Goal: Find specific page/section: Find specific page/section

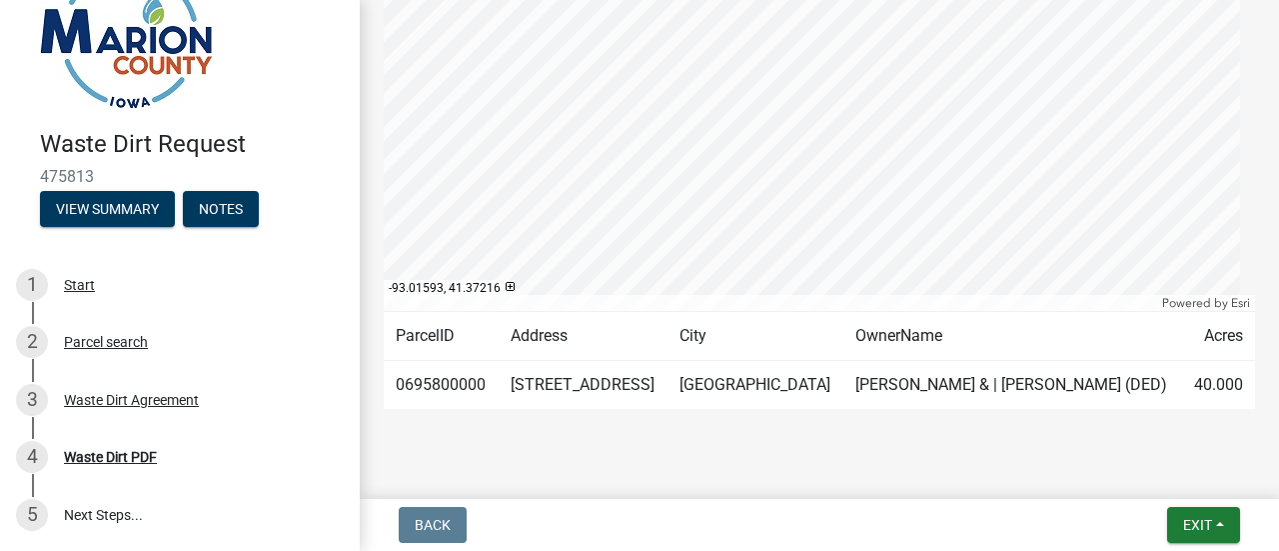
scroll to position [463, 0]
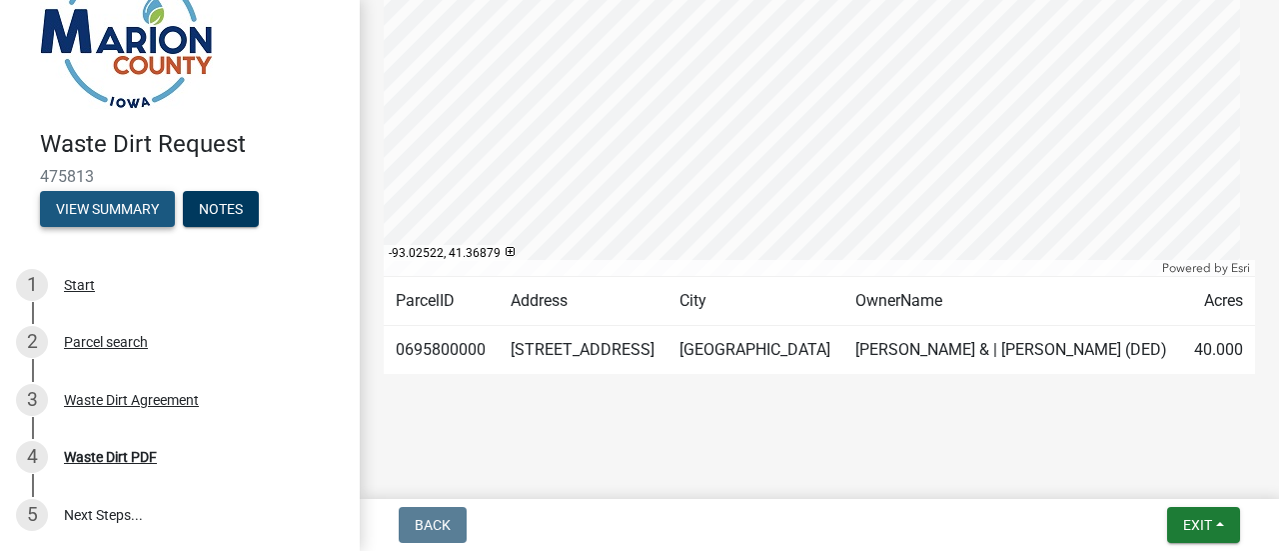
click at [128, 207] on button "View Summary" at bounding box center [107, 209] width 135 height 36
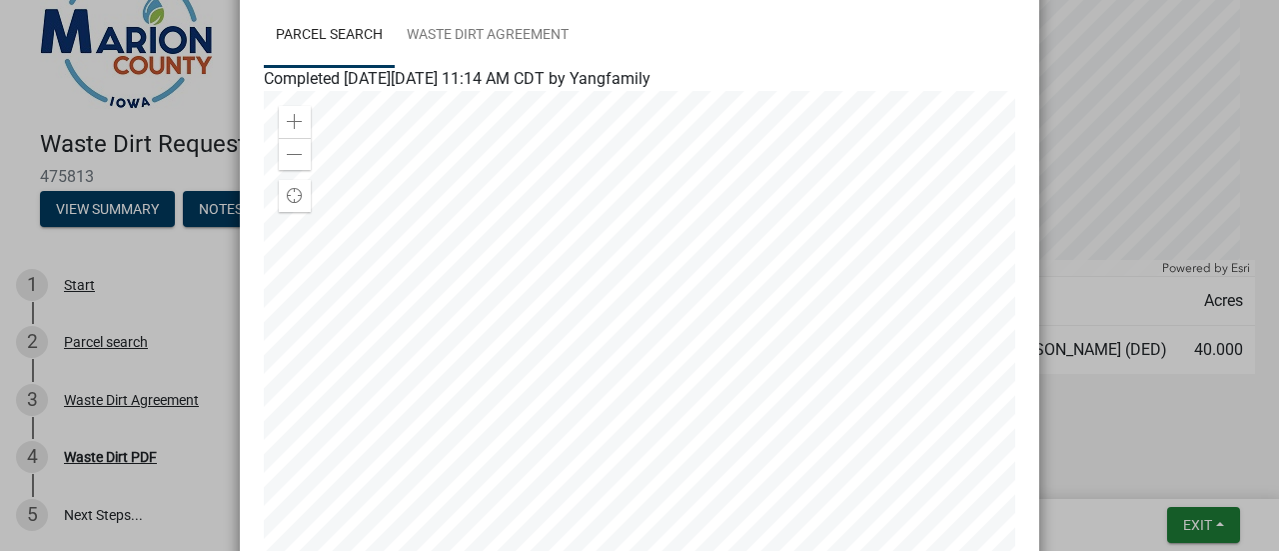
scroll to position [117, 0]
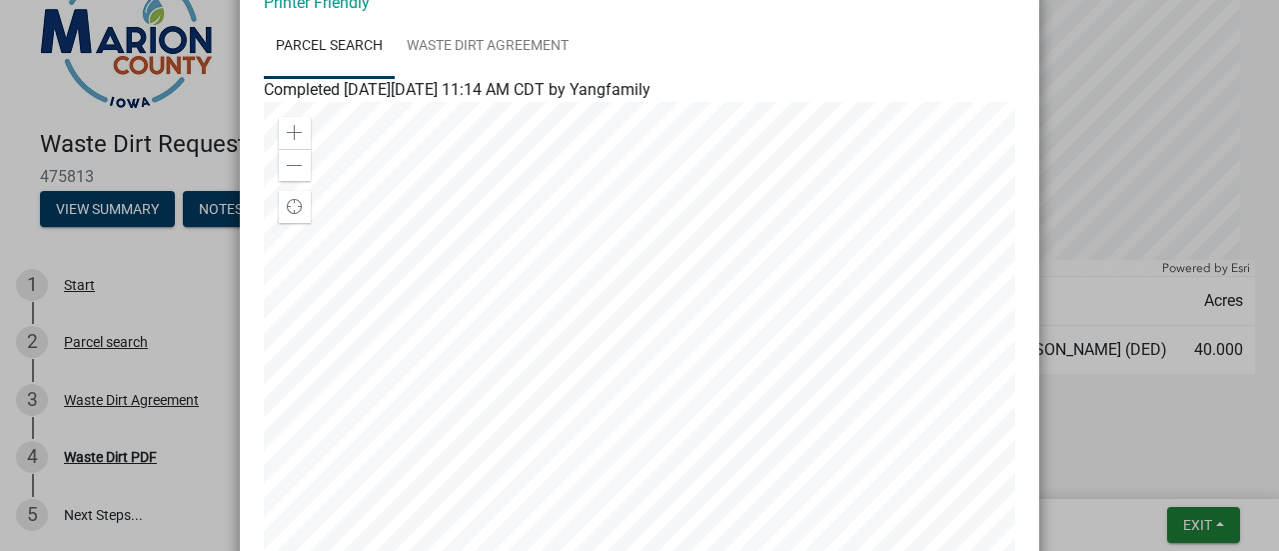
click at [567, 201] on div at bounding box center [640, 352] width 752 height 500
click at [288, 199] on span "Find my location" at bounding box center [295, 207] width 16 height 16
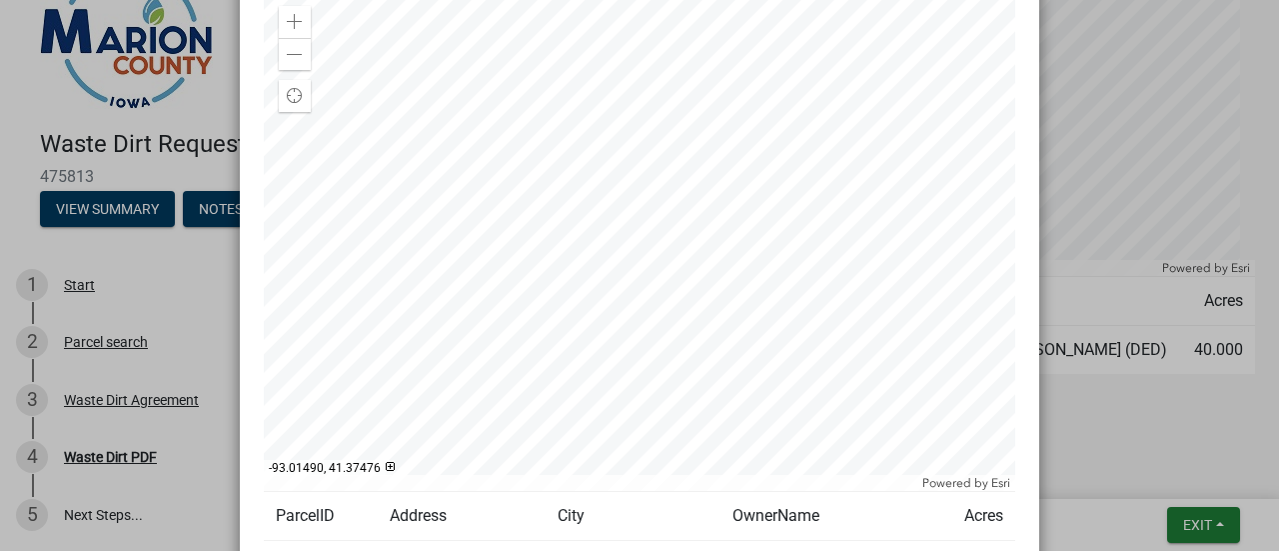
scroll to position [120, 0]
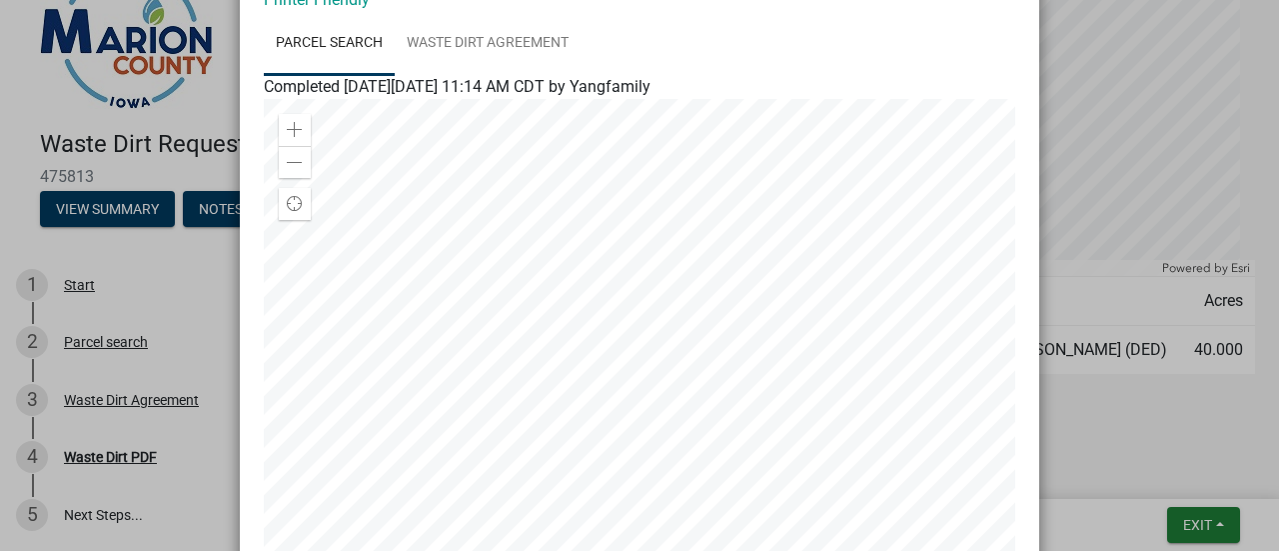
click at [287, 205] on span "Find my location" at bounding box center [295, 204] width 16 height 16
click at [289, 157] on span at bounding box center [295, 163] width 16 height 16
click at [868, 440] on div at bounding box center [640, 349] width 752 height 500
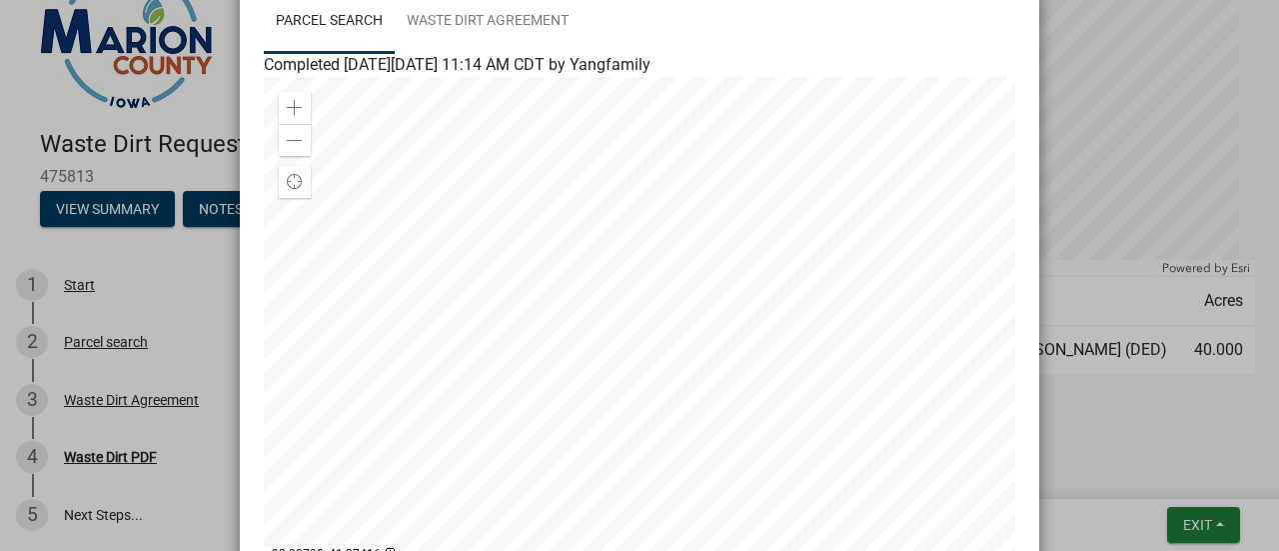
scroll to position [136, 0]
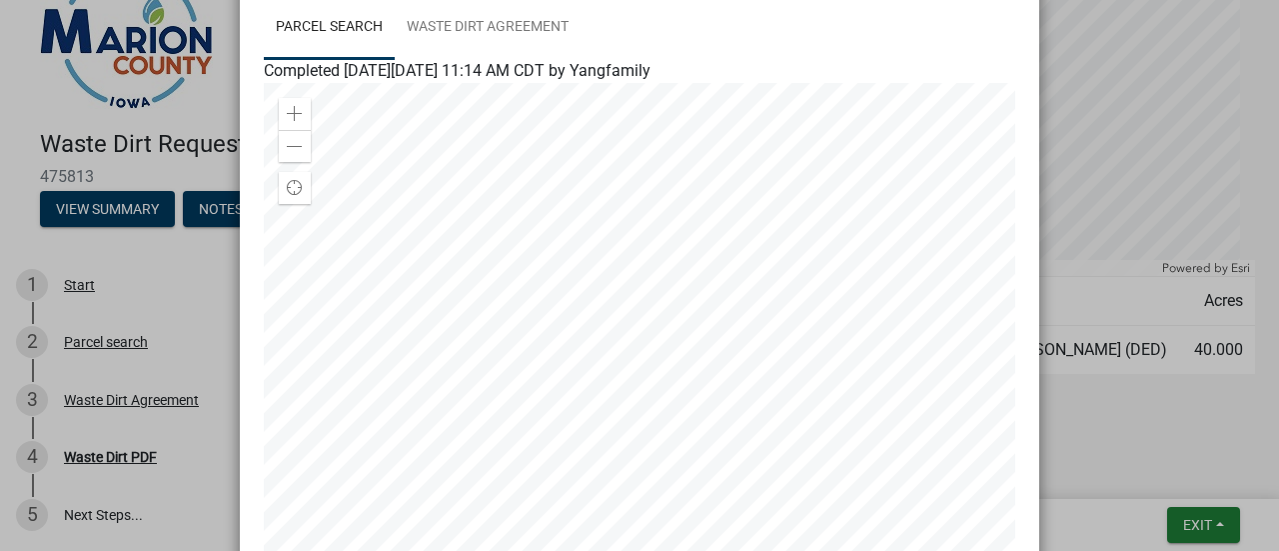
click at [282, 116] on div at bounding box center [640, 333] width 752 height 500
click at [287, 116] on span at bounding box center [295, 114] width 16 height 16
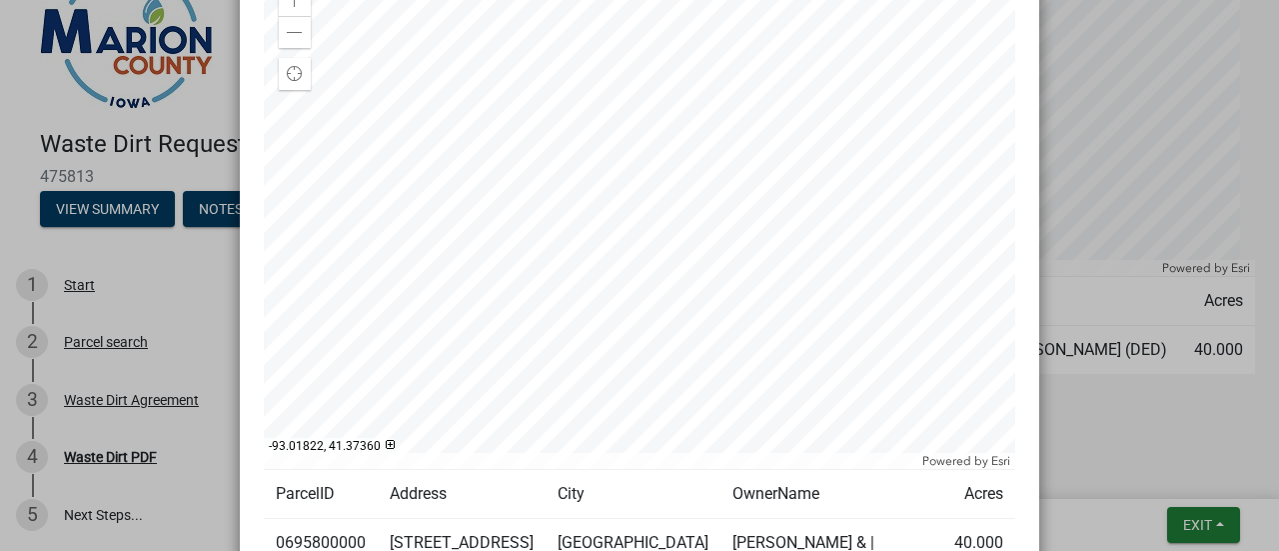
scroll to position [256, 0]
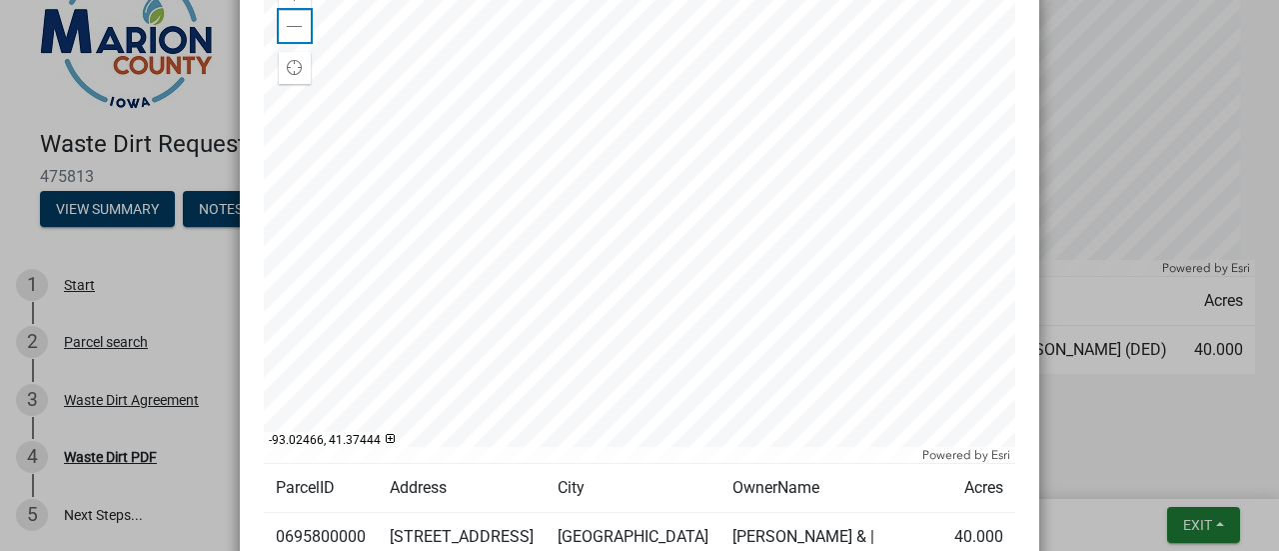
click at [286, 16] on div "Zoom out" at bounding box center [295, 26] width 32 height 32
click at [829, 198] on div at bounding box center [640, 213] width 752 height 500
click at [725, 129] on div at bounding box center [640, 213] width 752 height 500
click at [687, 134] on div at bounding box center [640, 213] width 752 height 500
click at [612, 141] on div at bounding box center [640, 213] width 752 height 500
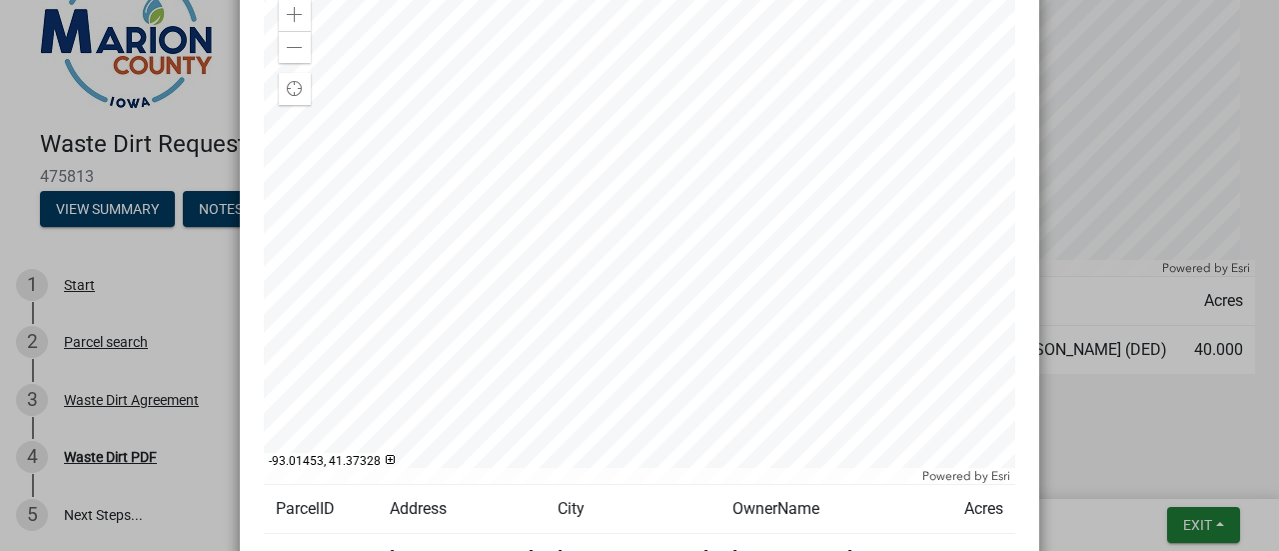
scroll to position [216, 0]
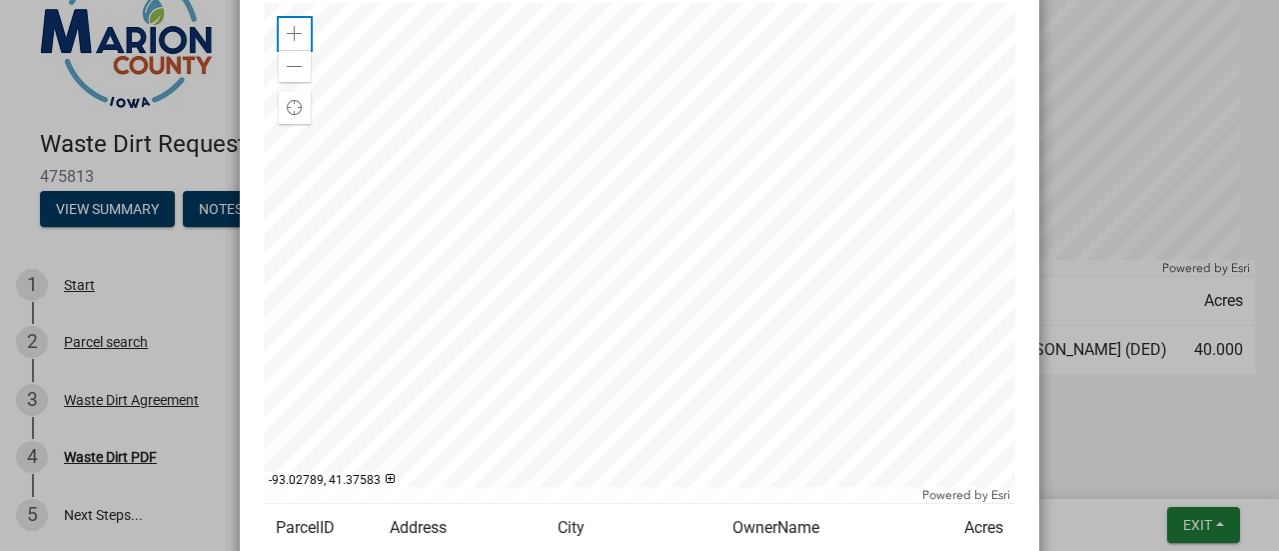
click at [286, 25] on div "Zoom in" at bounding box center [295, 34] width 32 height 32
